Goal: Register for event/course

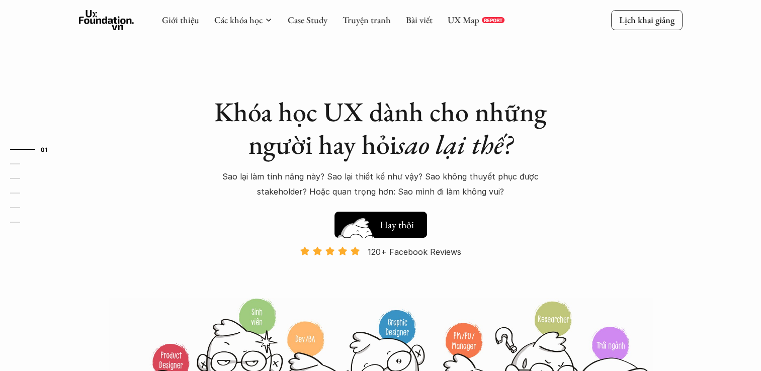
click at [387, 225] on h5 "Xem thử" at bounding box center [398, 227] width 37 height 14
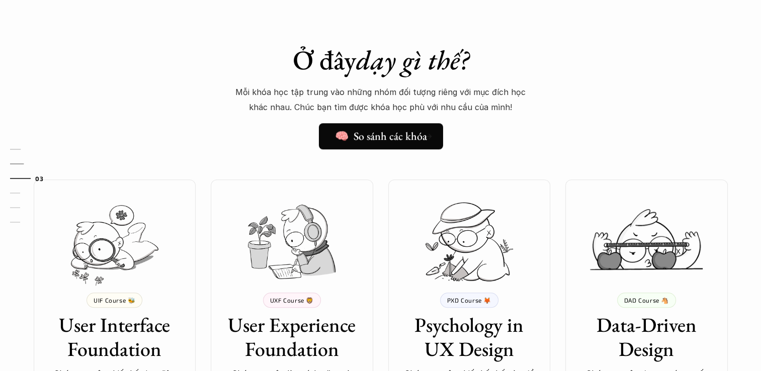
scroll to position [763, 0]
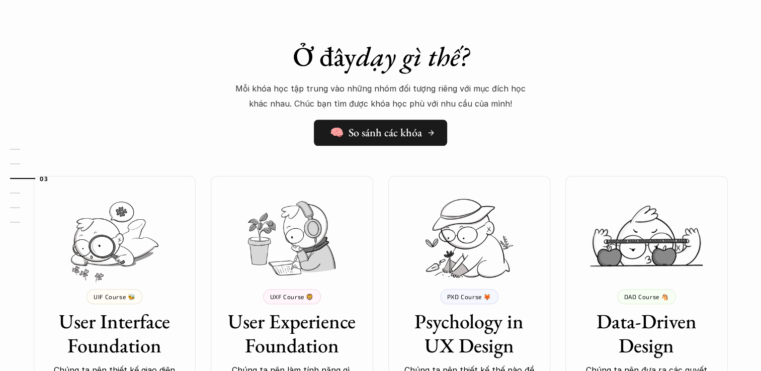
click at [373, 132] on h5 "🧠 So sánh các khóa" at bounding box center [376, 132] width 92 height 13
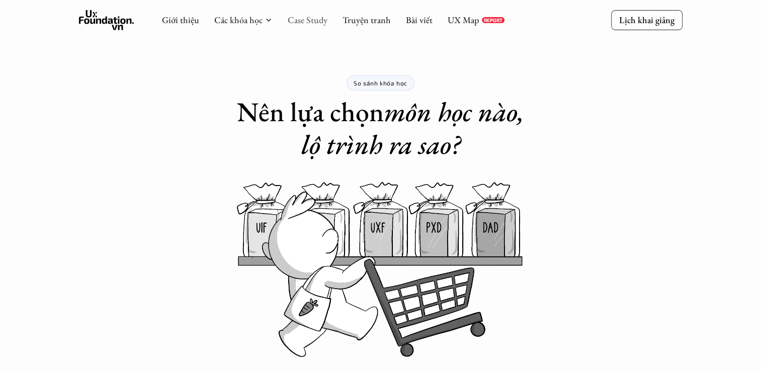
click at [309, 16] on link "Case Study" at bounding box center [308, 20] width 40 height 12
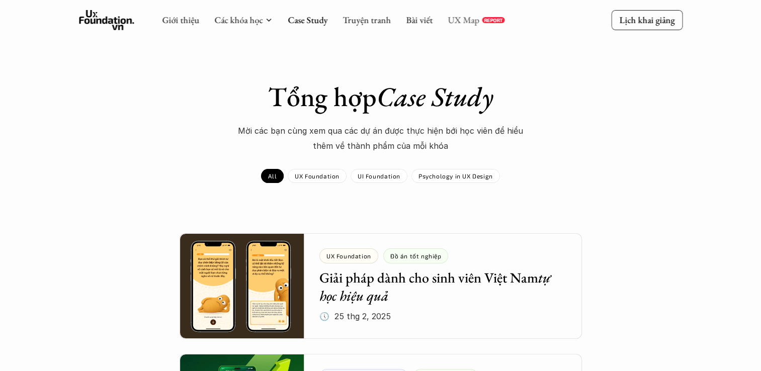
click at [466, 23] on link "UX Map" at bounding box center [463, 20] width 32 height 12
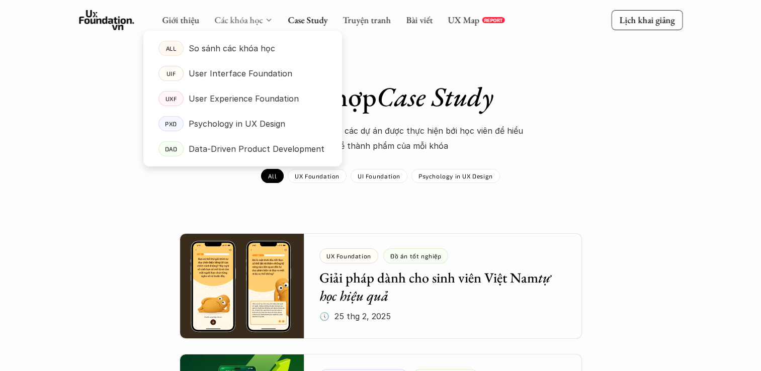
click at [233, 18] on link "Các khóa học" at bounding box center [238, 20] width 48 height 12
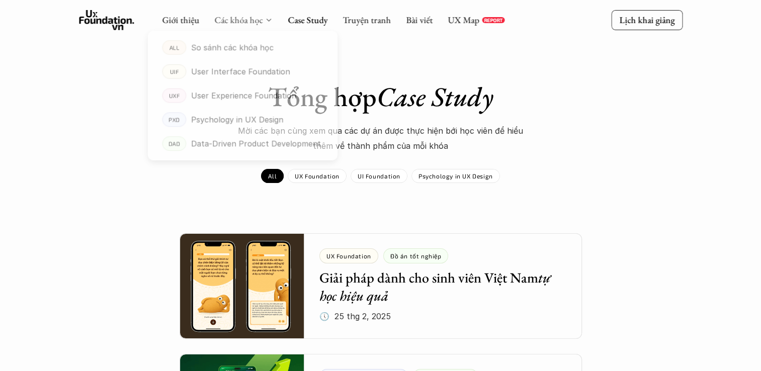
click at [233, 19] on link "Các khóa học" at bounding box center [238, 20] width 48 height 12
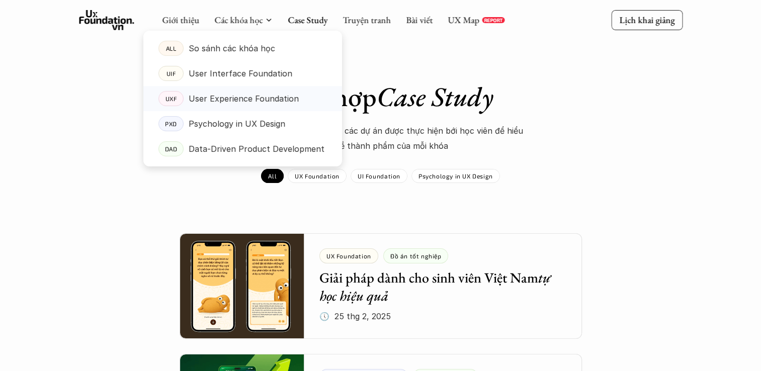
click at [235, 100] on p "User Experience Foundation" at bounding box center [244, 98] width 110 height 15
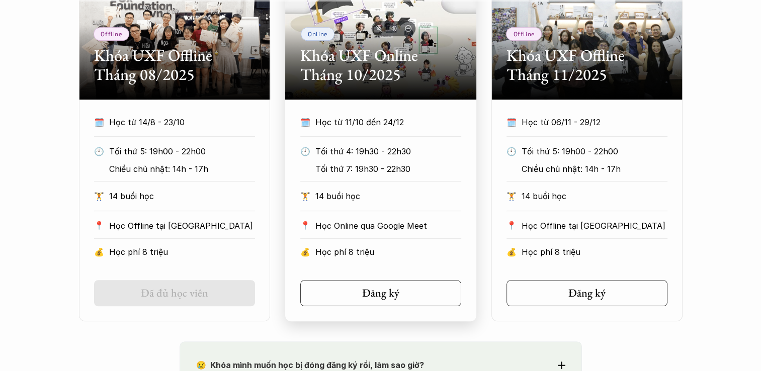
scroll to position [503, 0]
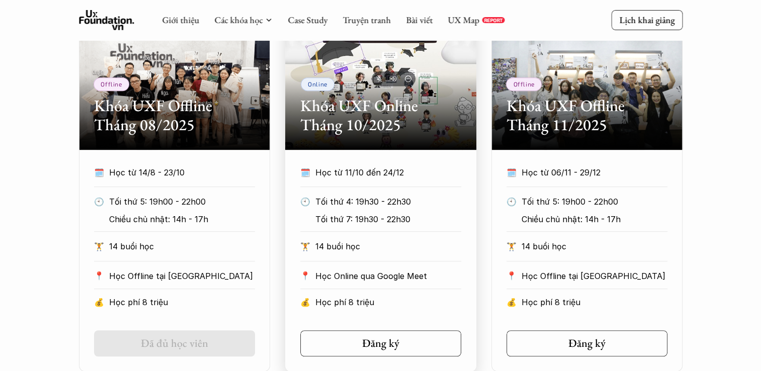
click at [372, 135] on h2 "Khóa UXF Online Tháng 10/2025" at bounding box center [380, 115] width 161 height 39
click at [380, 175] on p "Học từ 11/10 đến 24/12" at bounding box center [388, 172] width 146 height 15
click at [395, 354] on link "Đăng ký" at bounding box center [380, 343] width 161 height 26
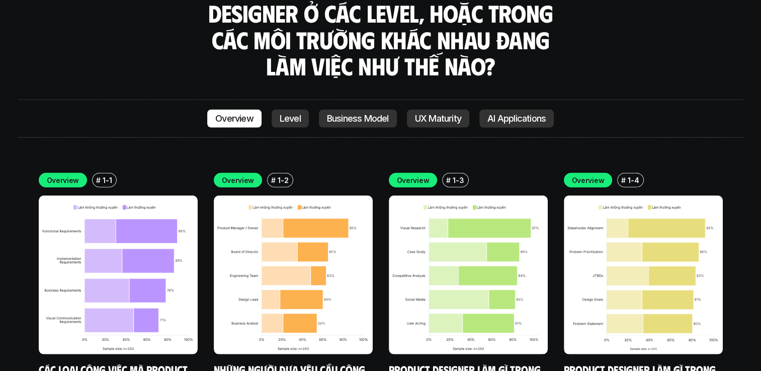
scroll to position [2816, 0]
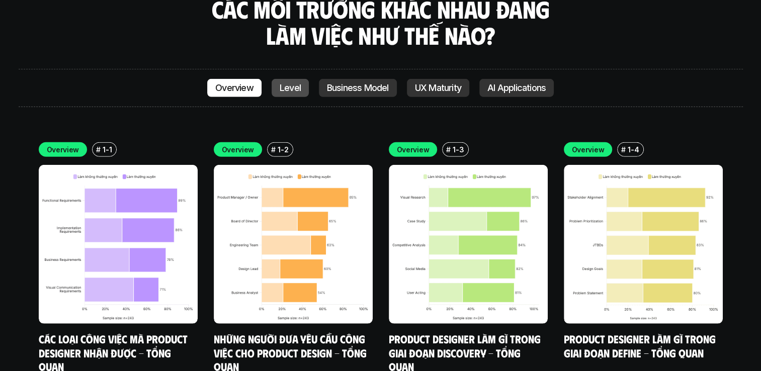
click at [293, 83] on p "Level" at bounding box center [290, 88] width 21 height 10
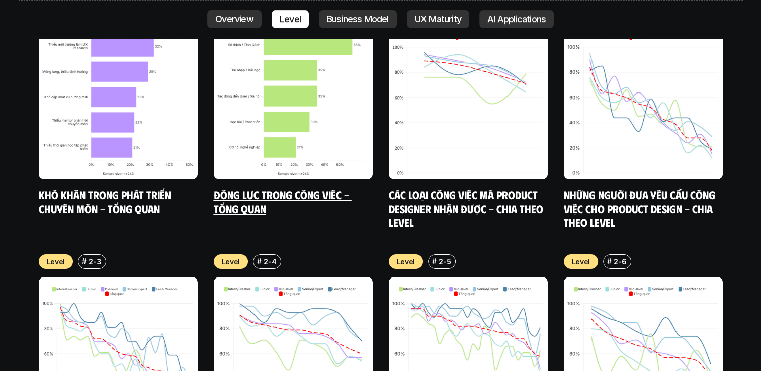
scroll to position [3526, 0]
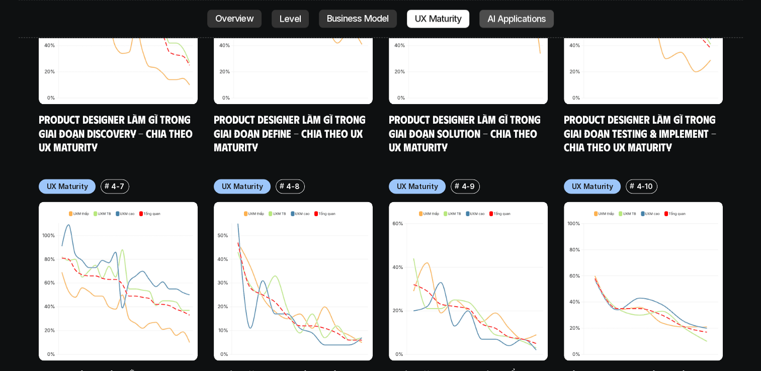
click at [497, 11] on link "AI Applications" at bounding box center [516, 19] width 74 height 18
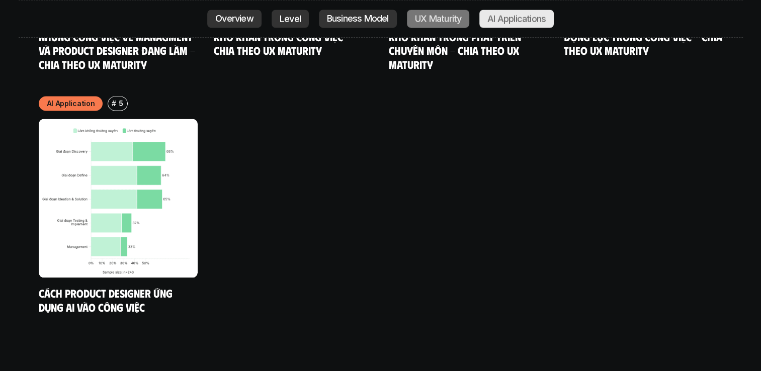
scroll to position [5425, 0]
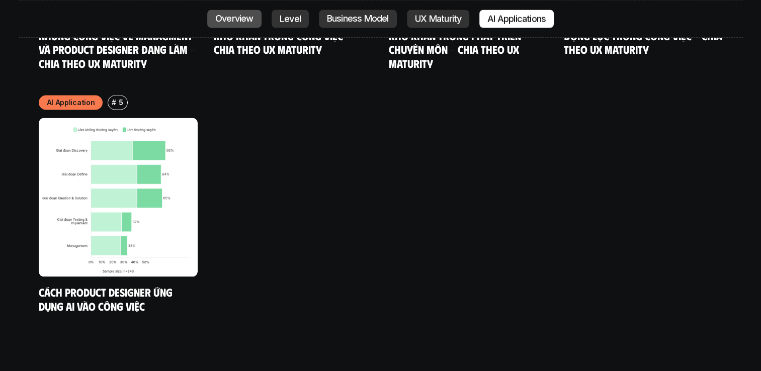
click at [230, 19] on p "Overview" at bounding box center [234, 19] width 38 height 10
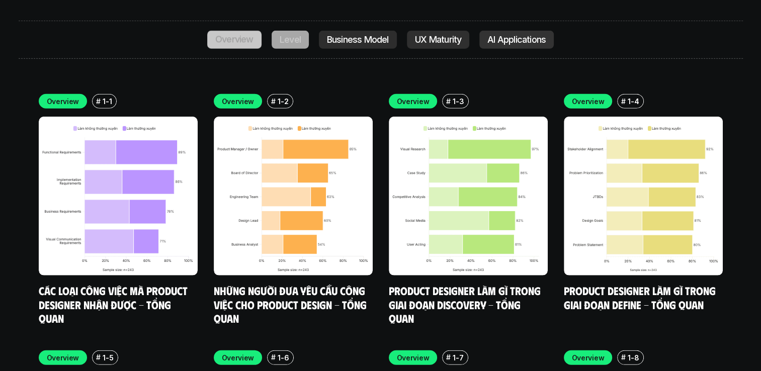
scroll to position [2853, 0]
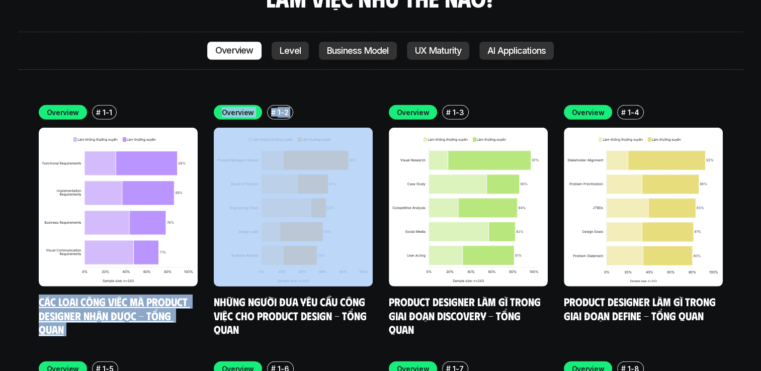
drag, startPoint x: 133, startPoint y: 266, endPoint x: 191, endPoint y: 130, distance: 148.0
click at [191, 130] on div "Overview # 1-1 Các loại công việc mà Product Designer nhận được - Tổng quan Ove…" at bounding box center [381, 348] width 684 height 487
click at [123, 289] on div "Overview # 1-1 Các loại công việc mà Product Designer nhận được - Tổng quan Ove…" at bounding box center [381, 348] width 684 height 487
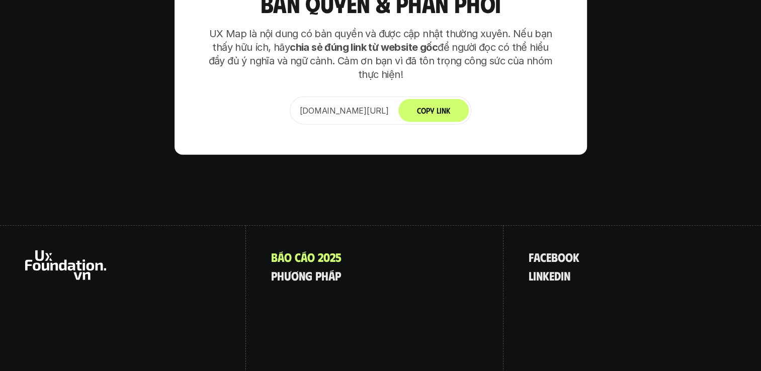
scroll to position [6435, 0]
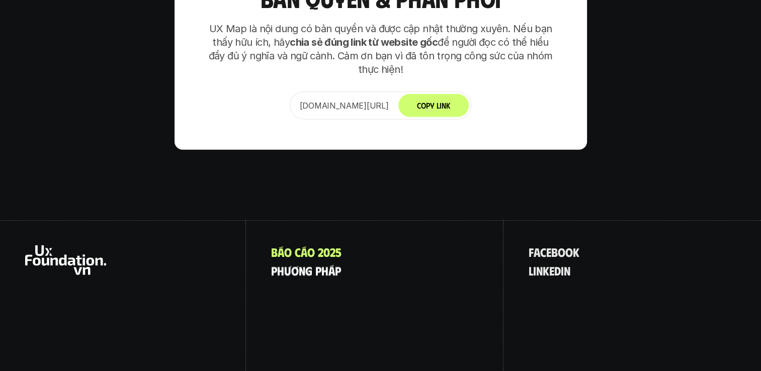
click at [299, 264] on p "p h ư ơ n g p h á p" at bounding box center [306, 270] width 70 height 13
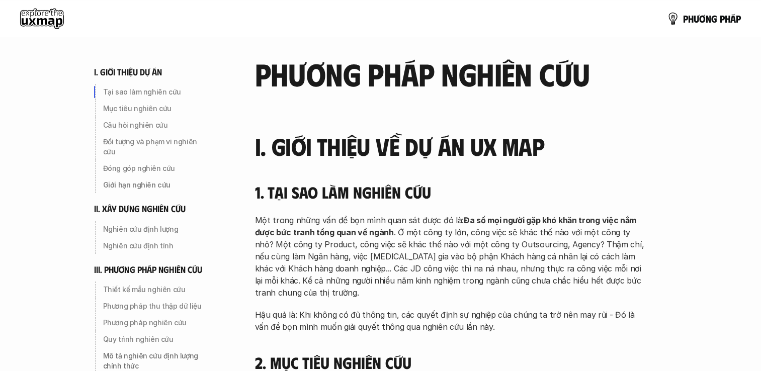
drag, startPoint x: 406, startPoint y: 283, endPoint x: 254, endPoint y: -37, distance: 354.0
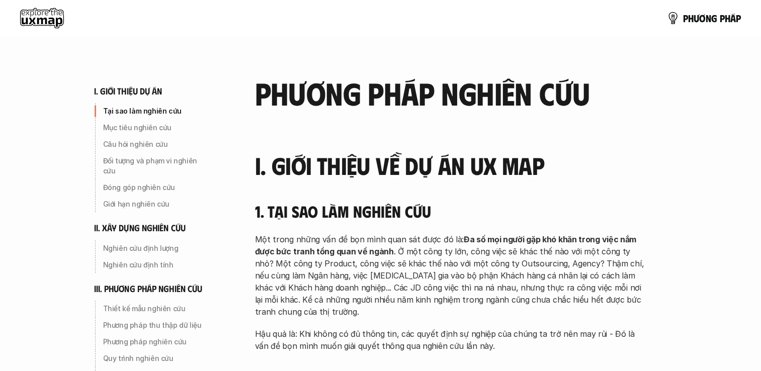
click at [12, 28] on div "p h ư ơ n g p h á p" at bounding box center [380, 18] width 761 height 36
click at [36, 25] on use at bounding box center [42, 18] width 44 height 20
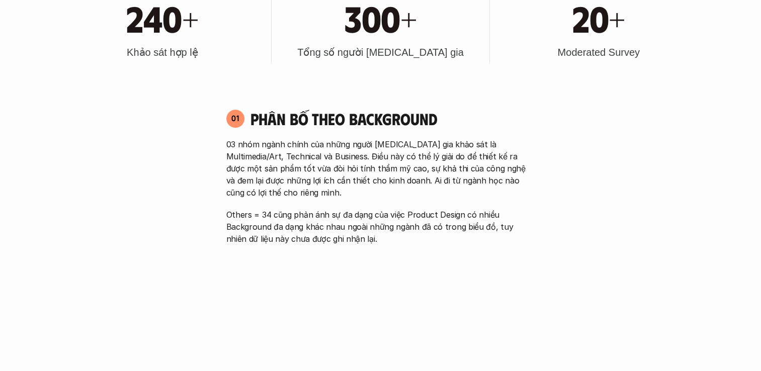
scroll to position [553, 0]
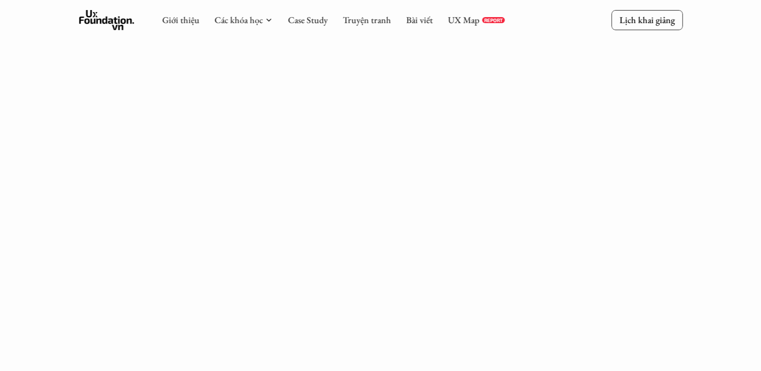
scroll to position [1525, 0]
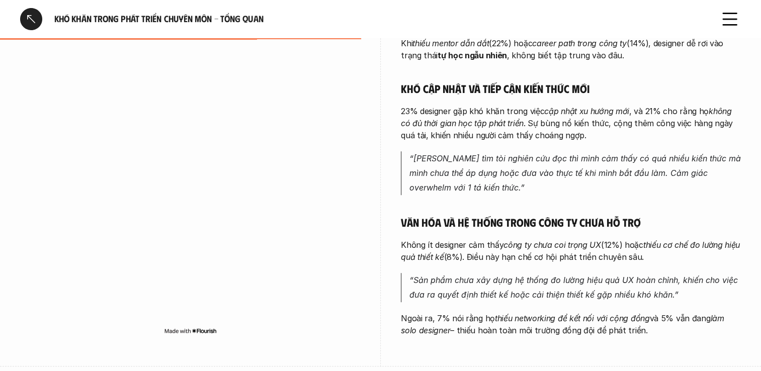
scroll to position [402, 0]
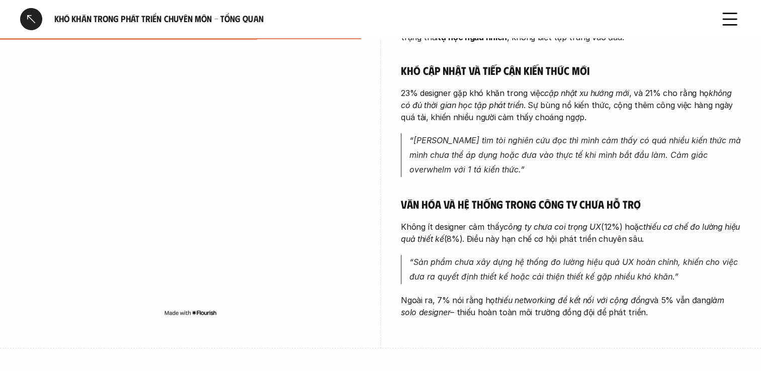
click at [456, 268] on p "“Sản phẩm chưa xây dựng hệ thống đo lường hiệu quả UX hoàn chỉnh, khiến cho việ…" at bounding box center [574, 269] width 331 height 29
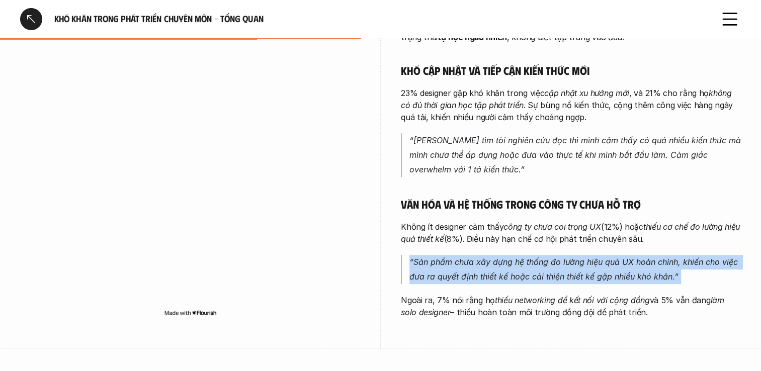
click at [456, 268] on p "“Sản phẩm chưa xây dựng hệ thống đo lường hiệu quả UX hoàn chỉnh, khiến cho việ…" at bounding box center [574, 269] width 331 height 29
drag, startPoint x: 456, startPoint y: 268, endPoint x: 439, endPoint y: 283, distance: 21.7
click at [439, 283] on p "“Sản phẩm chưa xây dựng hệ thống đo lường hiệu quả UX hoàn chỉnh, khiến cho việ…" at bounding box center [574, 269] width 331 height 29
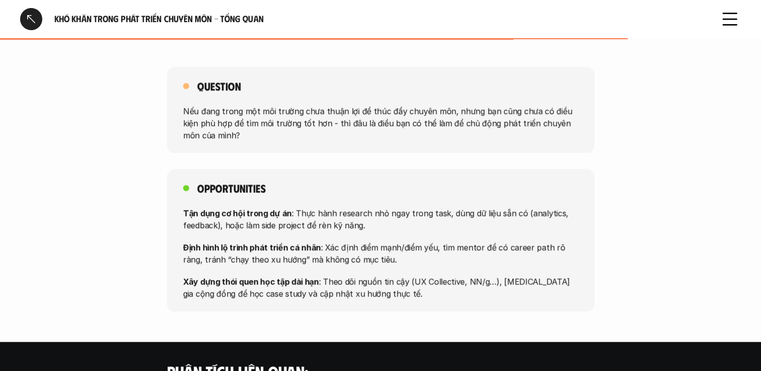
scroll to position [654, 0]
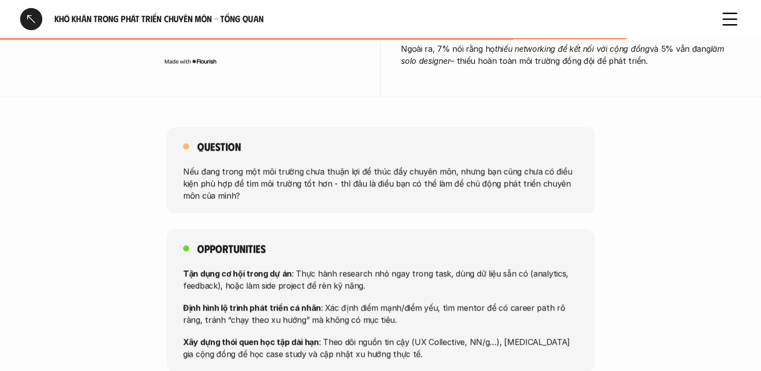
click at [269, 187] on p "Nếu đang trong một môi trường chưa thuận lợi để thúc đẩy chuyên môn, nhưng bạn …" at bounding box center [380, 183] width 395 height 36
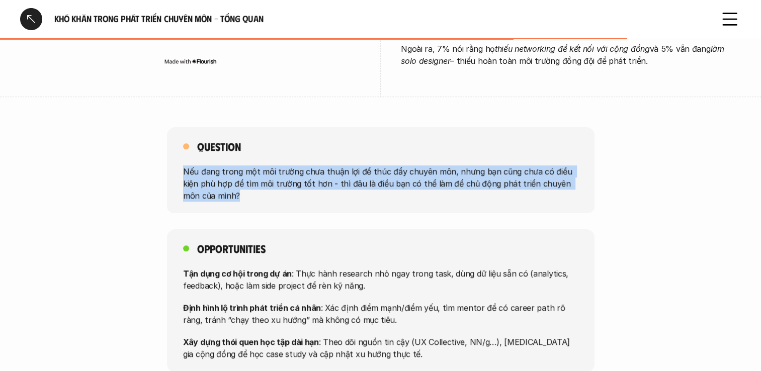
click at [269, 187] on p "Nếu đang trong một môi trường chưa thuận lợi để thúc đẩy chuyên môn, nhưng bạn …" at bounding box center [380, 183] width 395 height 36
drag, startPoint x: 269, startPoint y: 187, endPoint x: 200, endPoint y: 186, distance: 69.4
click at [200, 186] on p "Nếu đang trong một môi trường chưa thuận lợi để thúc đẩy chuyên môn, nhưng bạn …" at bounding box center [380, 183] width 395 height 36
click at [191, 187] on p "Nếu đang trong một môi trường chưa thuận lợi để thúc đẩy chuyên môn, nhưng bạn …" at bounding box center [380, 183] width 395 height 36
click at [320, 177] on p "Nếu đang trong một môi trường chưa thuận lợi để thúc đẩy chuyên môn, nhưng bạn …" at bounding box center [380, 183] width 395 height 36
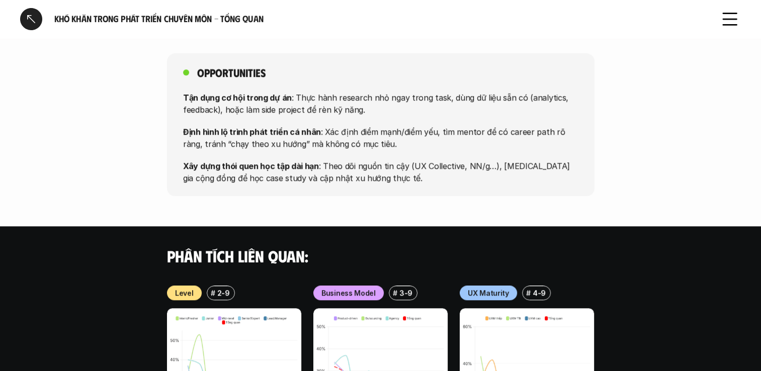
scroll to position [855, 0]
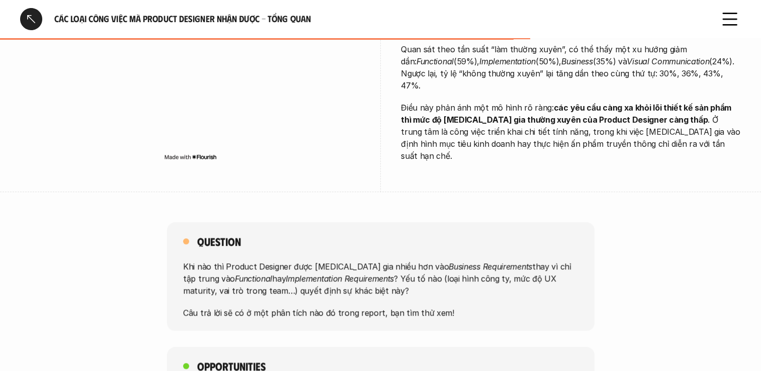
scroll to position [603, 0]
